Goal: Information Seeking & Learning: Learn about a topic

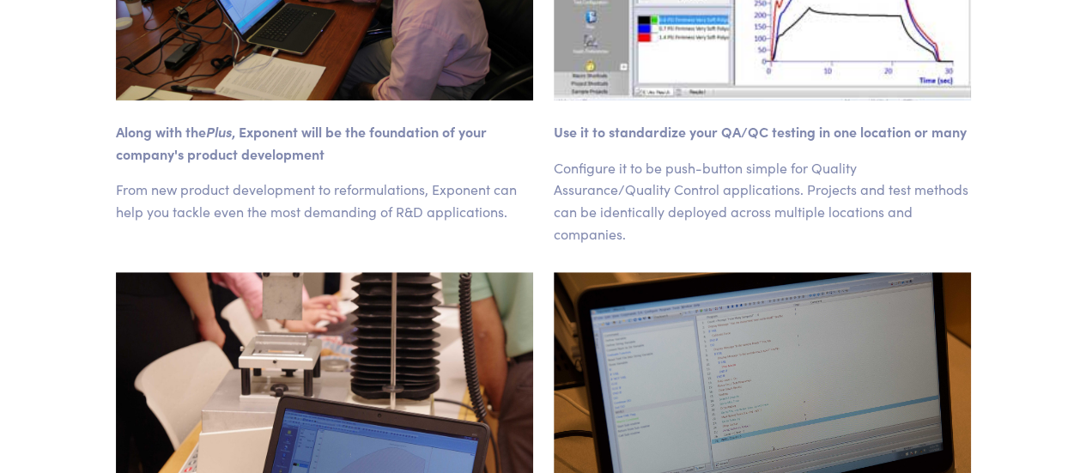
scroll to position [590, 0]
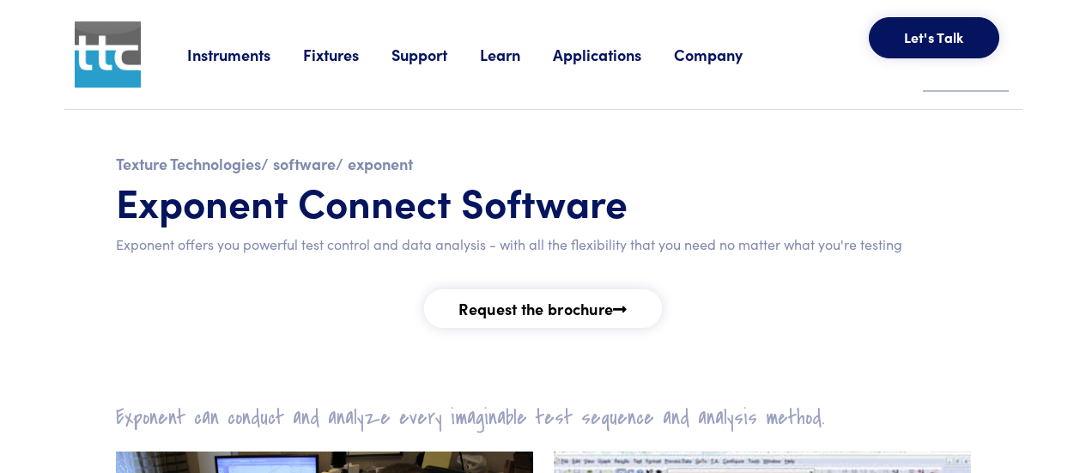
scroll to position [590, 0]
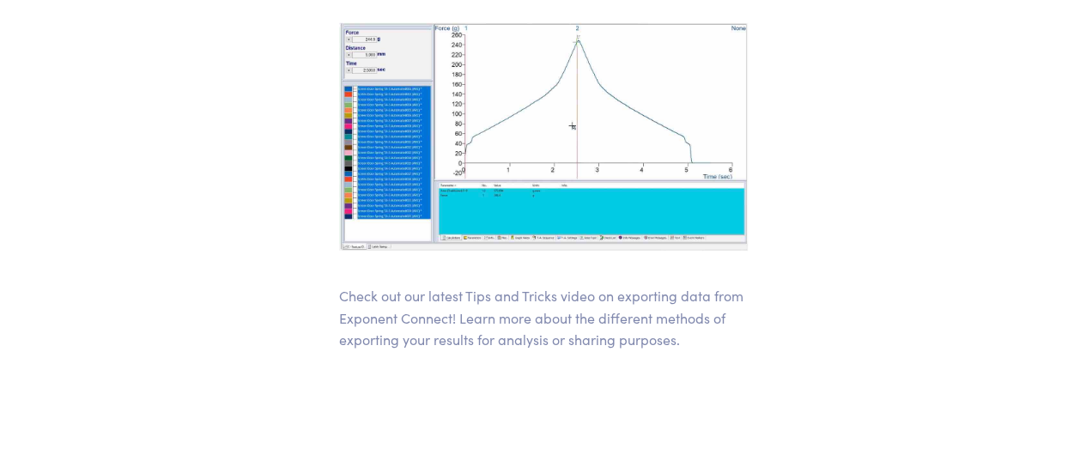
scroll to position [372, 0]
